Goal: Information Seeking & Learning: Learn about a topic

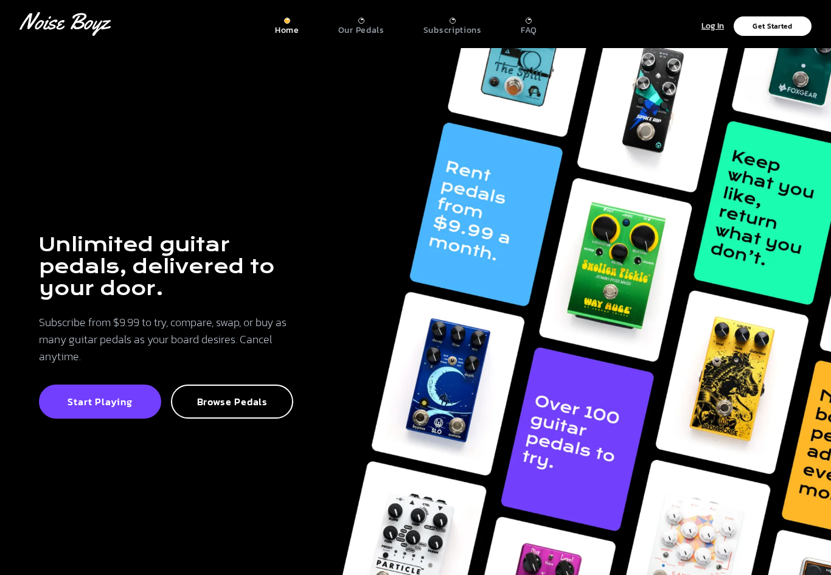
click at [250, 408] on p "Browse Pedals" at bounding box center [232, 402] width 96 height 12
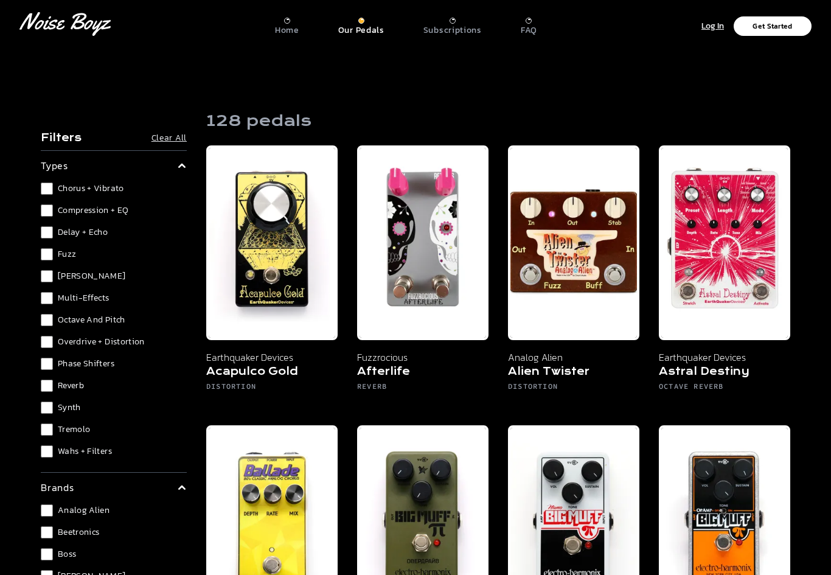
click at [522, 25] on p "FAQ" at bounding box center [529, 30] width 16 height 11
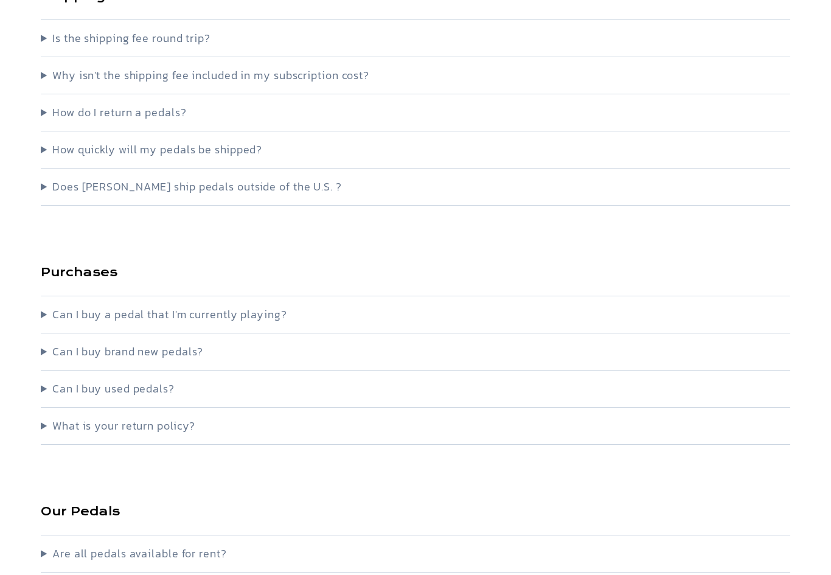
scroll to position [609, 0]
click at [243, 319] on summary "Can I buy a pedal that I'm currently playing?" at bounding box center [416, 314] width 750 height 17
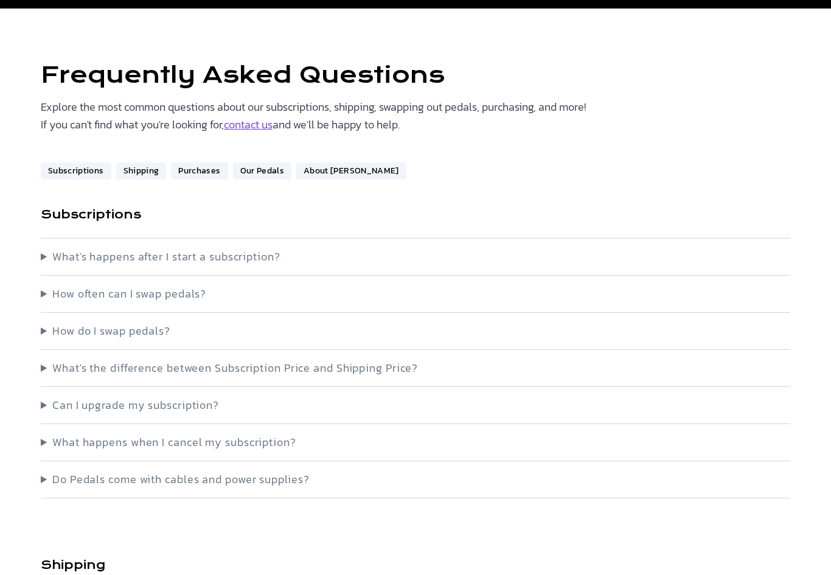
scroll to position [0, 0]
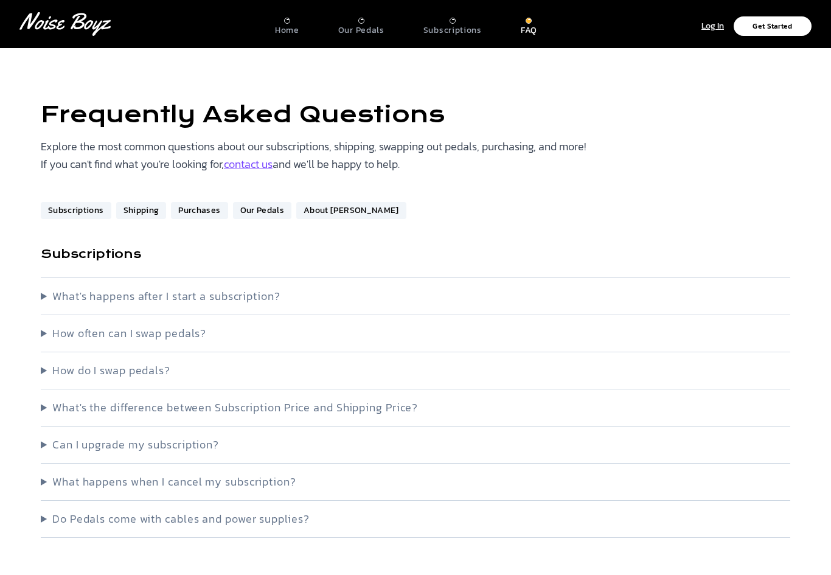
click at [783, 25] on p "Get Started" at bounding box center [773, 26] width 40 height 7
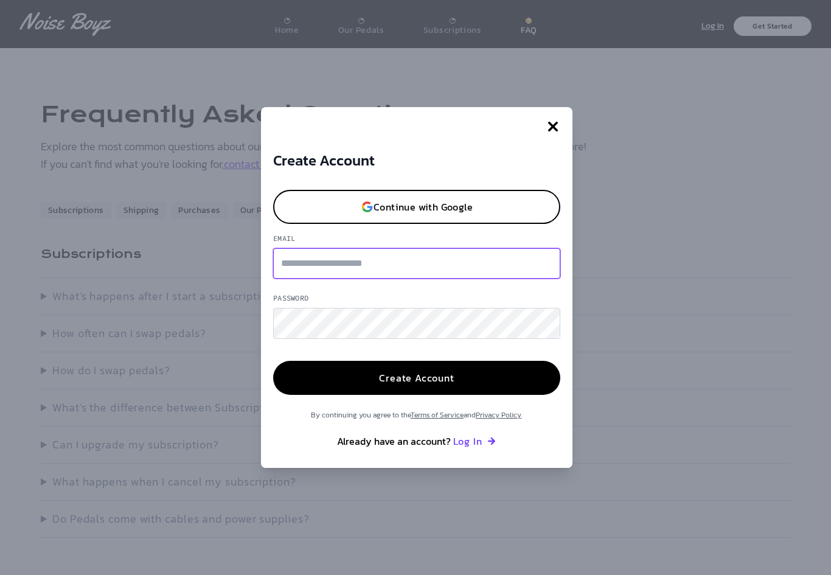
click at [394, 276] on input "Email" at bounding box center [416, 263] width 287 height 30
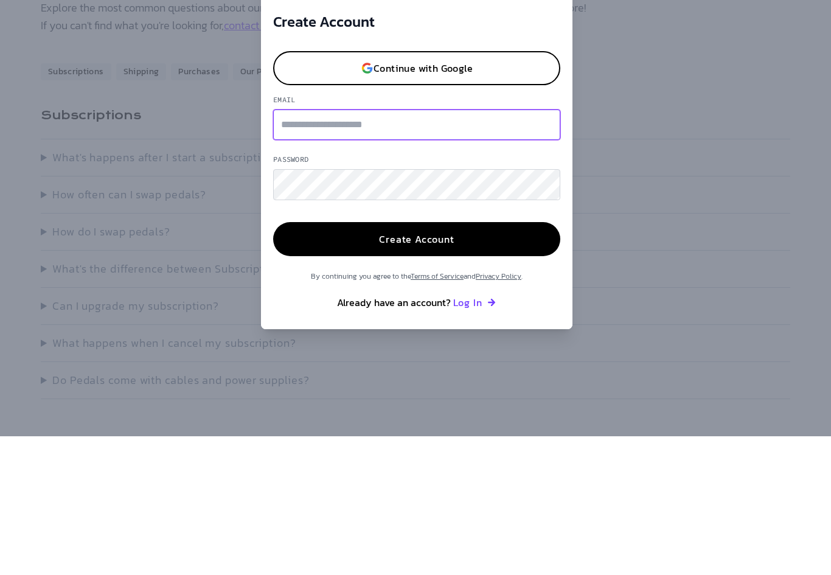
type input "**********"
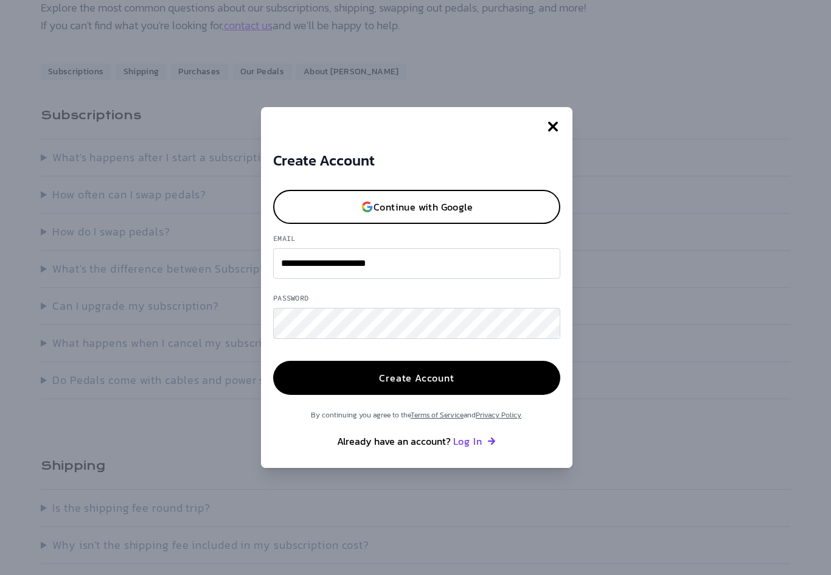
click at [461, 385] on button "Create Account" at bounding box center [416, 378] width 287 height 34
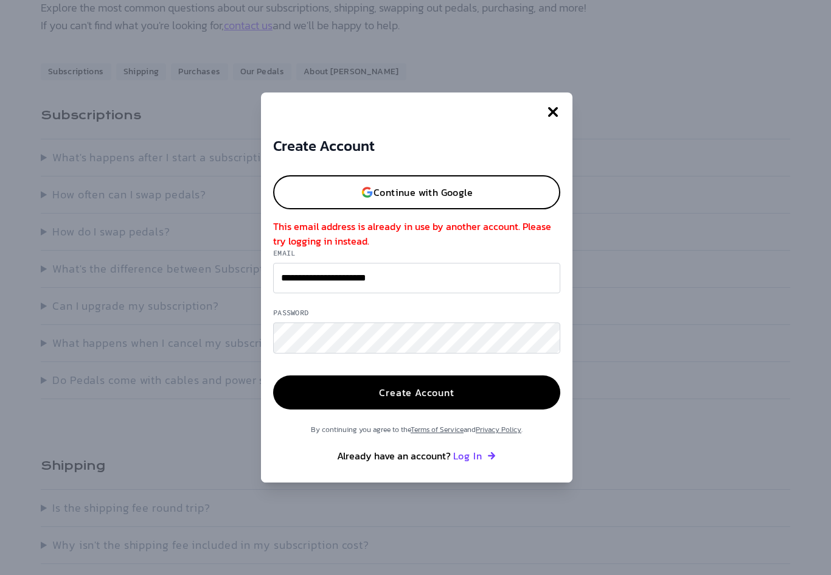
click at [472, 463] on button "Log In" at bounding box center [475, 455] width 44 height 15
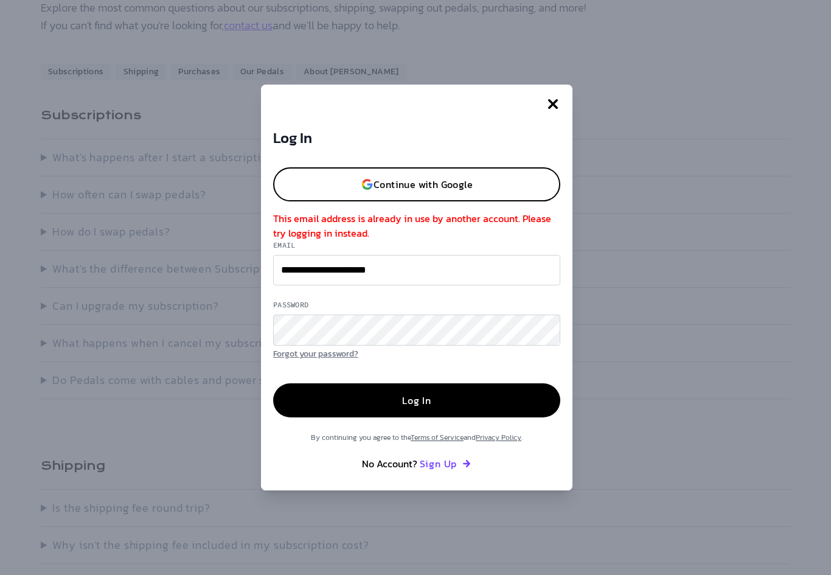
click at [562, 102] on button "button" at bounding box center [553, 104] width 39 height 39
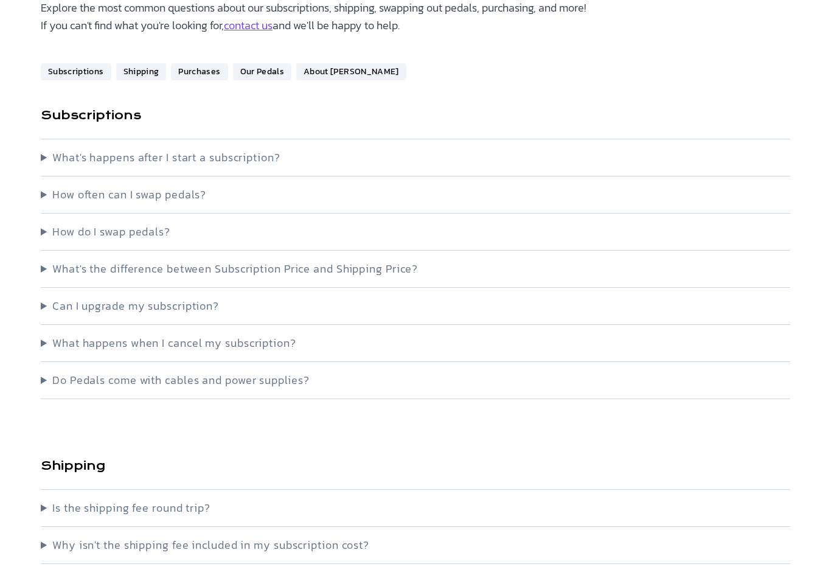
scroll to position [0, 0]
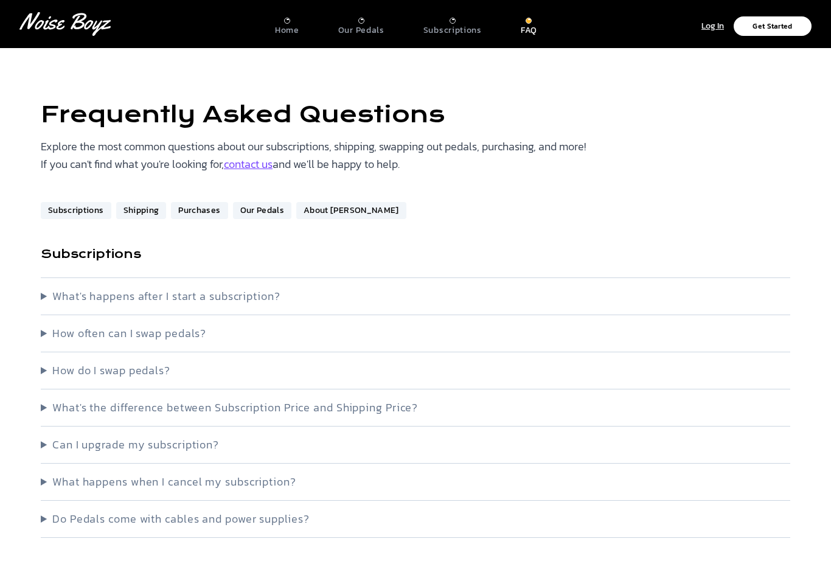
click at [719, 25] on p "Log In" at bounding box center [713, 26] width 23 height 14
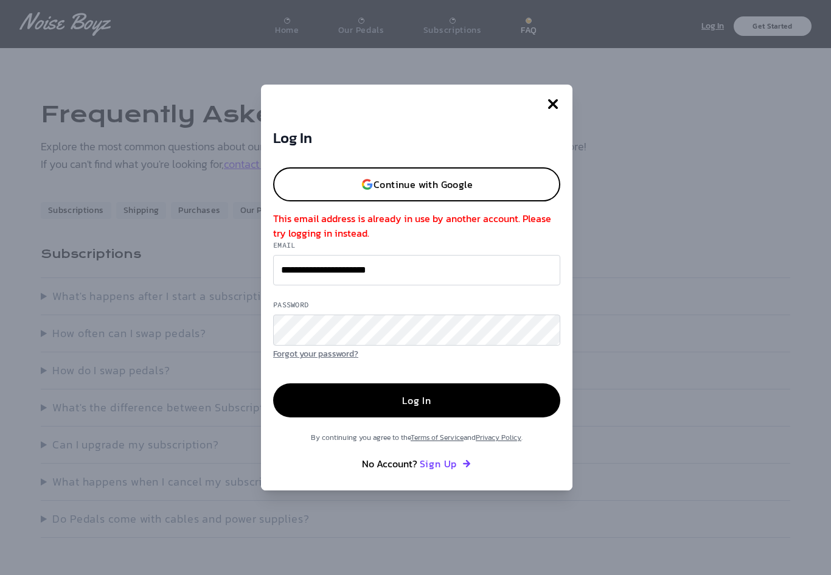
click at [469, 189] on p "Continue with Google" at bounding box center [423, 185] width 99 height 10
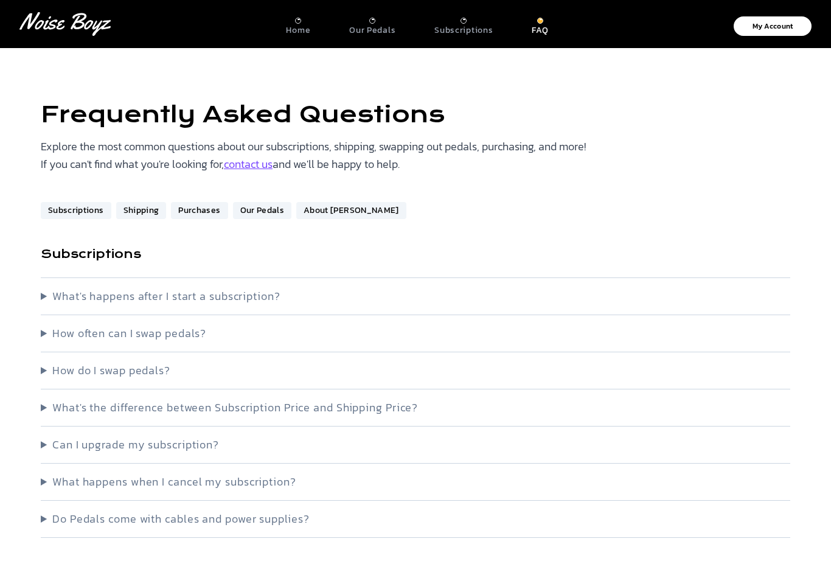
click at [464, 29] on p "Subscriptions" at bounding box center [463, 30] width 58 height 11
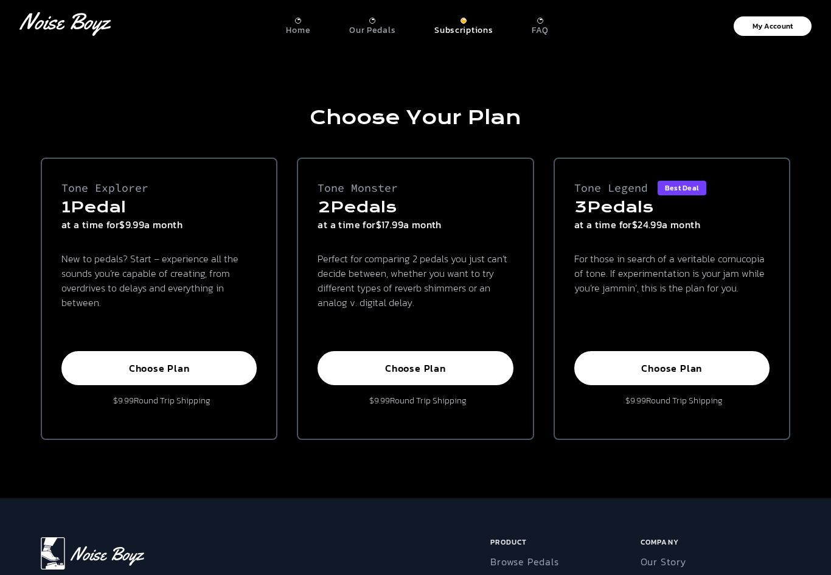
click at [372, 22] on div at bounding box center [372, 21] width 6 height 6
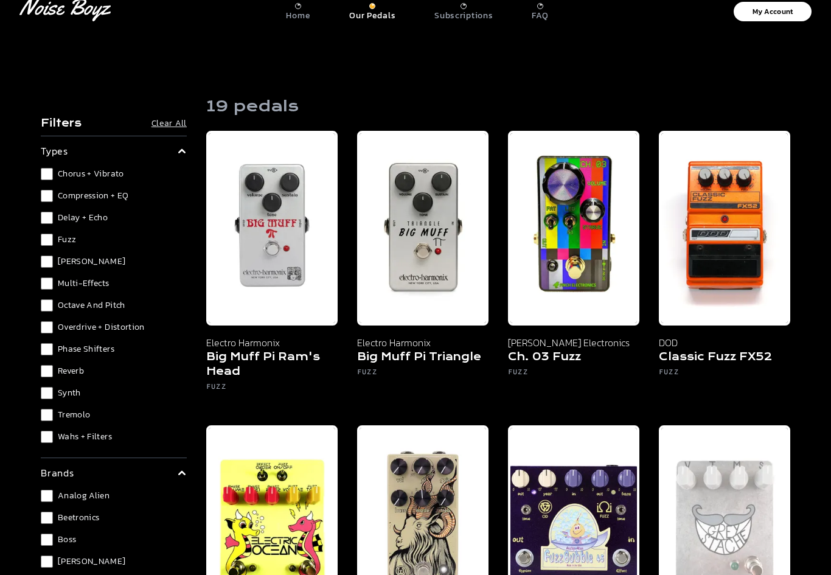
scroll to position [14, 0]
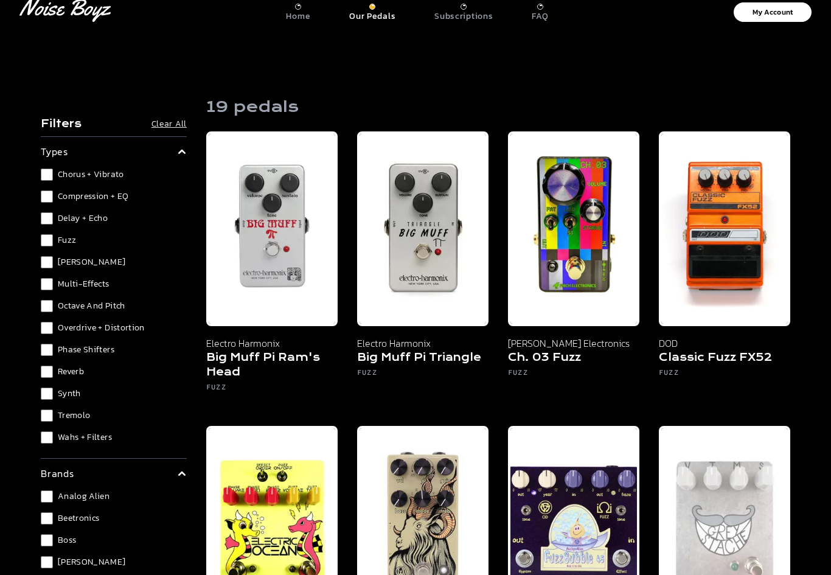
click at [53, 235] on label "Fuzz" at bounding box center [114, 240] width 146 height 12
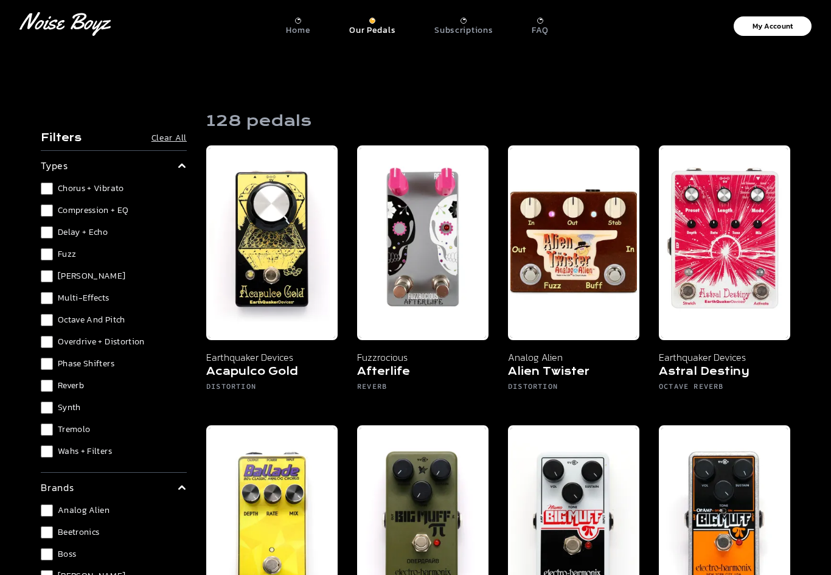
click at [63, 453] on span "Wahs + Filters" at bounding box center [85, 451] width 54 height 12
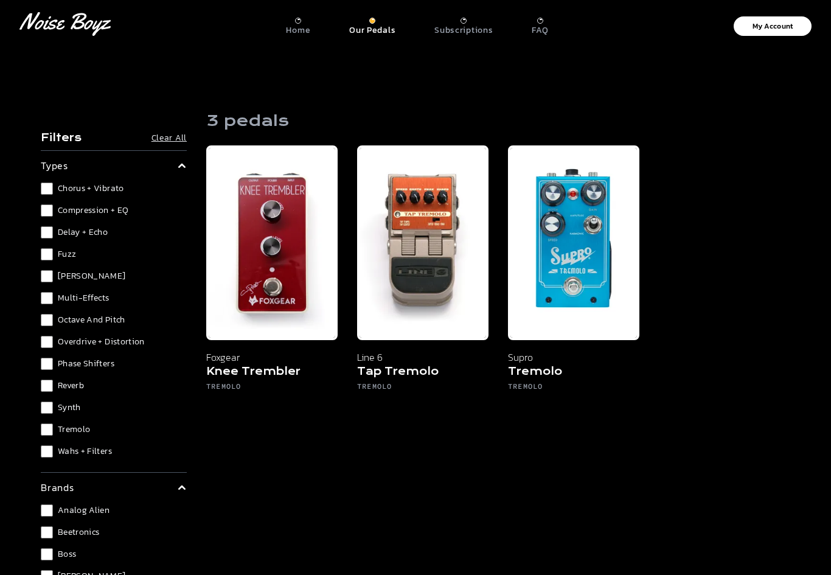
click at [60, 425] on span "Tremolo" at bounding box center [74, 430] width 32 height 12
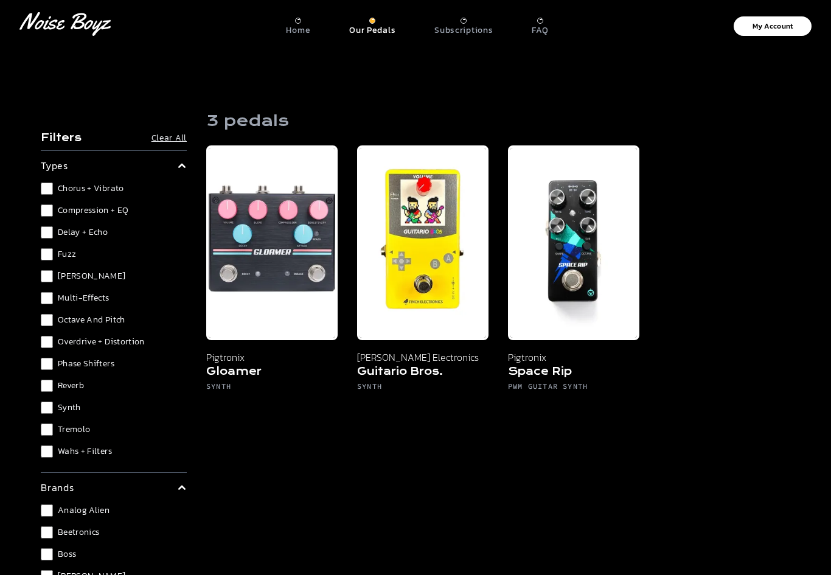
click at [57, 380] on label "Reverb" at bounding box center [114, 386] width 146 height 12
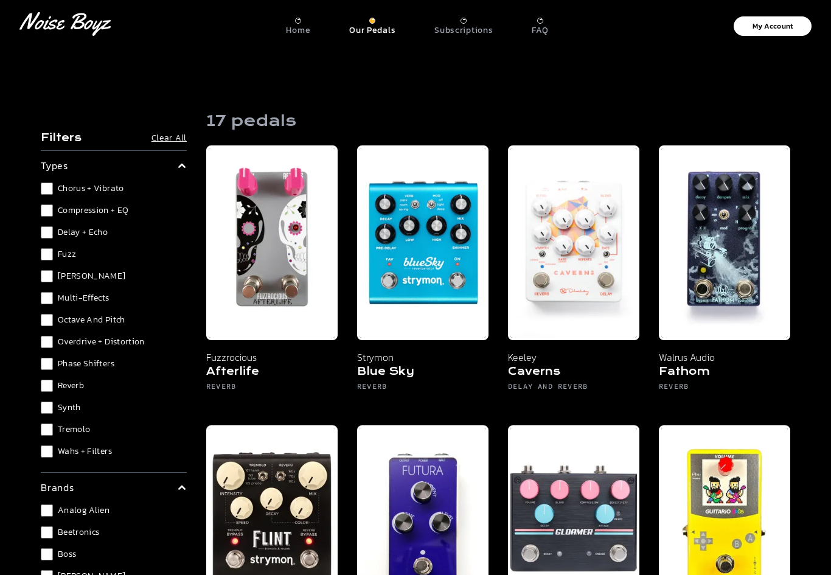
click at [54, 403] on label "Synth" at bounding box center [114, 408] width 146 height 12
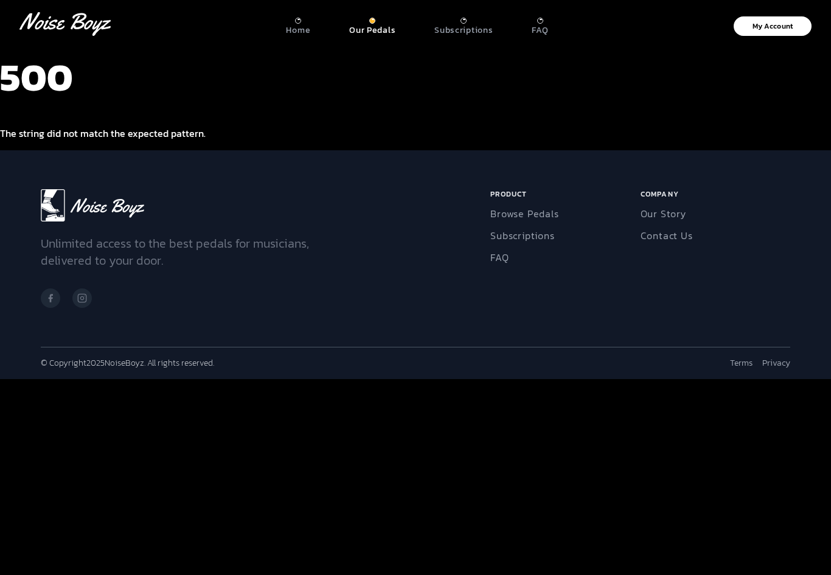
click at [391, 25] on p "Our Pedals" at bounding box center [372, 30] width 46 height 11
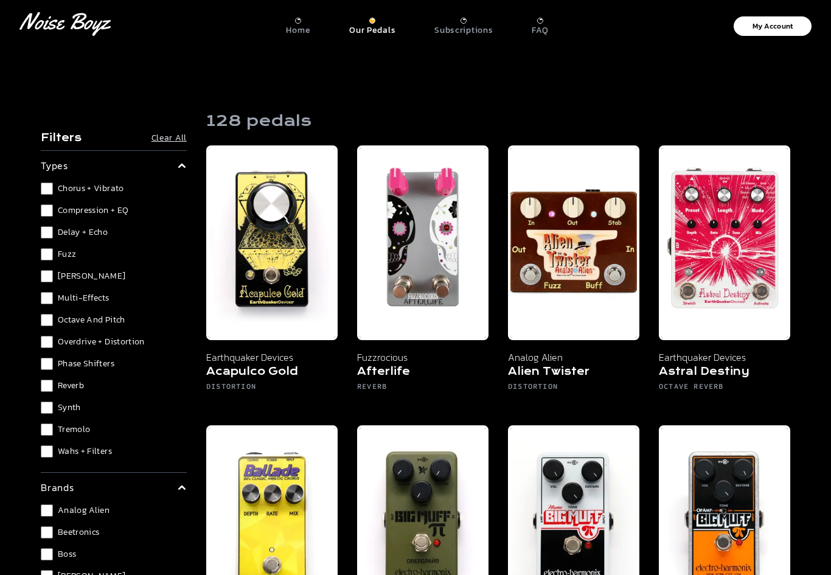
click at [372, 29] on p "Our Pedals" at bounding box center [372, 30] width 46 height 11
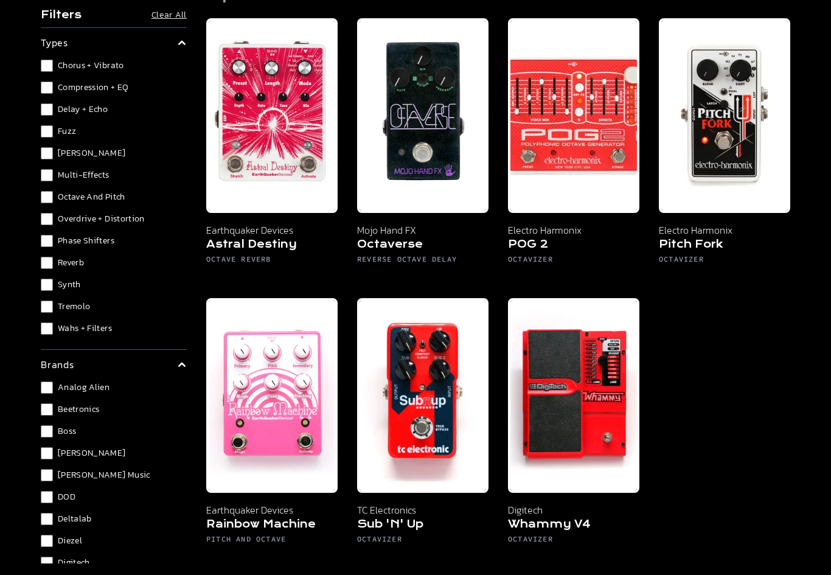
scroll to position [126, 0]
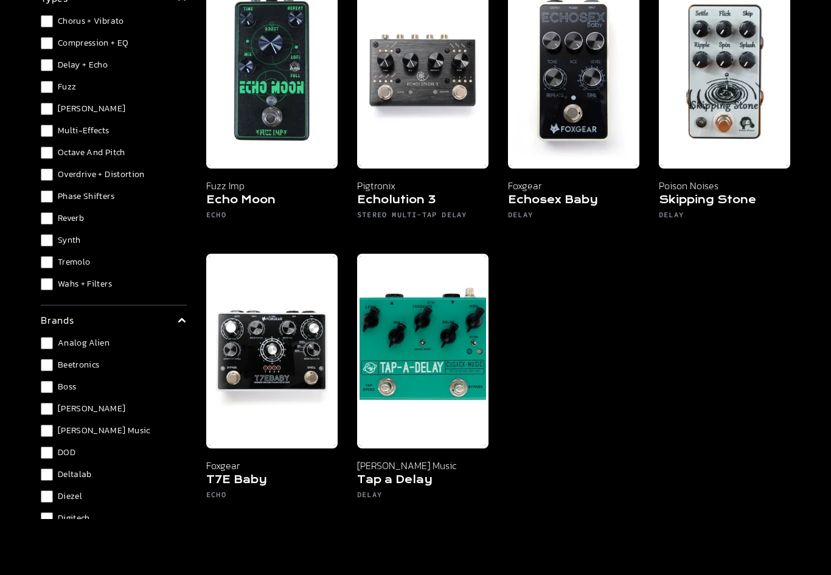
scroll to position [452, 0]
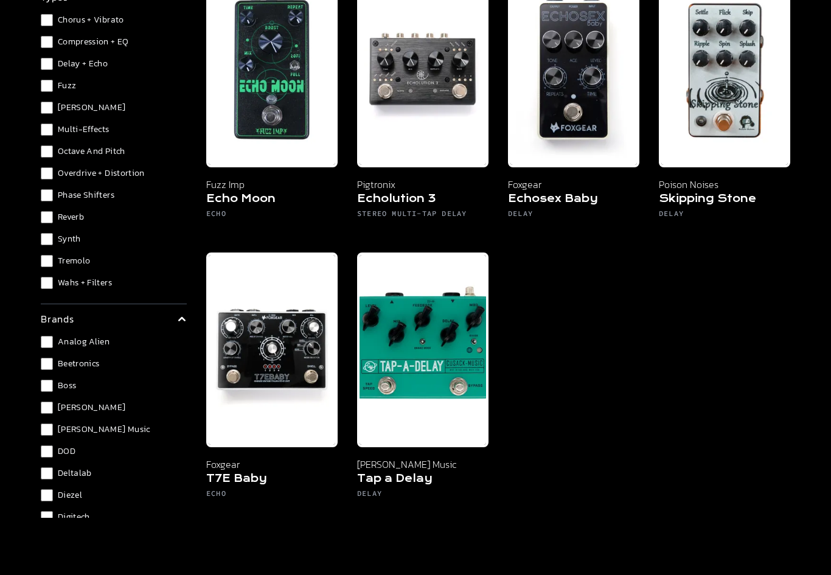
click at [287, 380] on img at bounding box center [271, 350] width 131 height 195
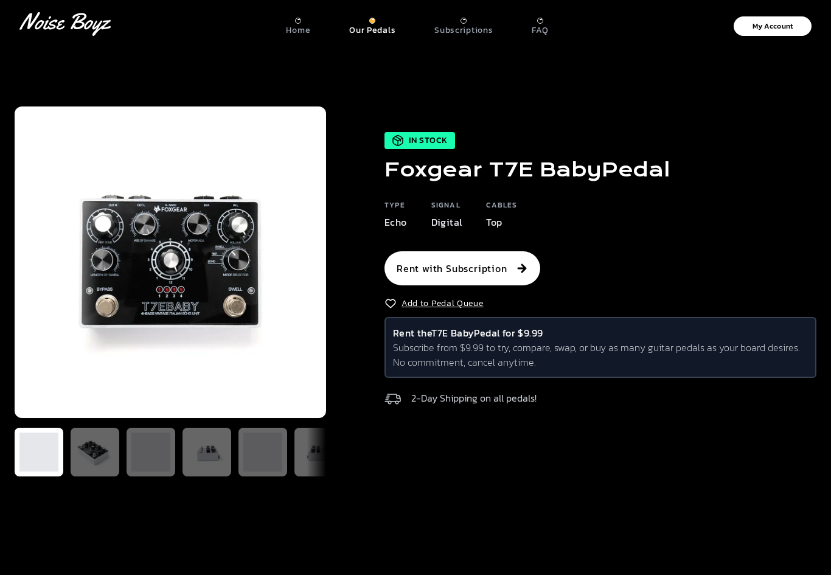
scroll to position [22, 0]
